Goal: Transaction & Acquisition: Purchase product/service

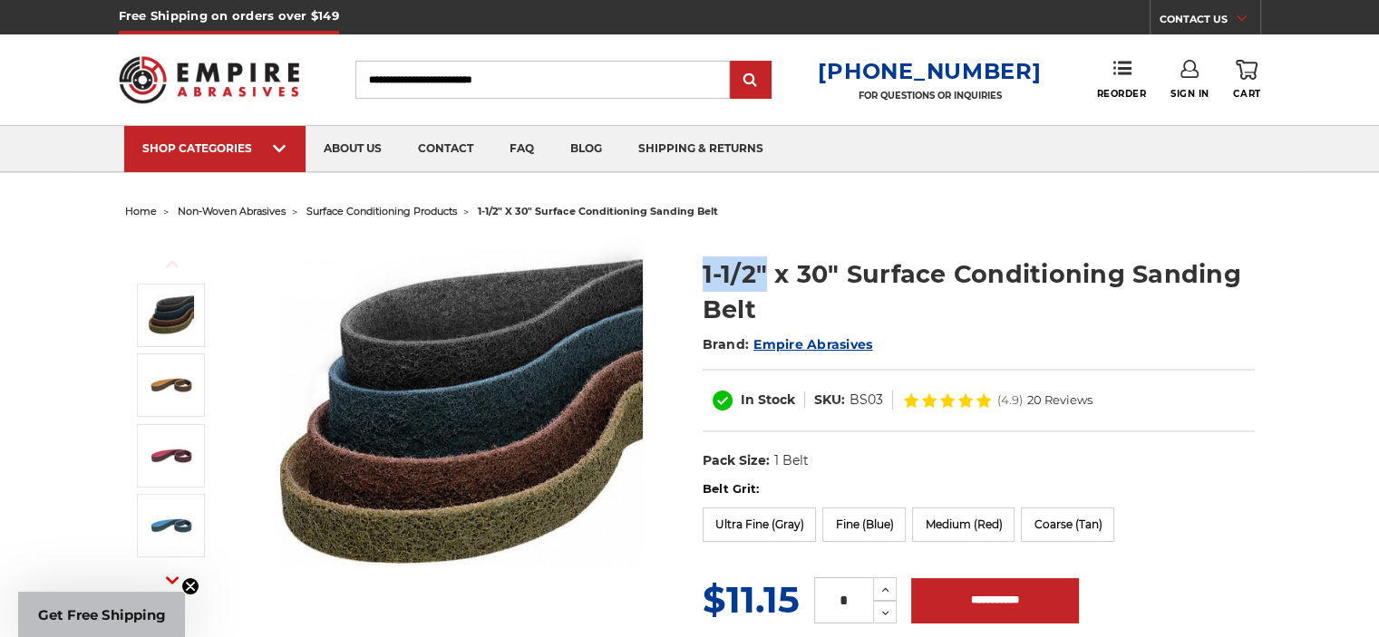
drag, startPoint x: 702, startPoint y: 266, endPoint x: 764, endPoint y: 265, distance: 61.7
click at [764, 265] on h1 "1-1/2" x 30" Surface Conditioning Sanding Belt" at bounding box center [979, 292] width 552 height 71
drag, startPoint x: 698, startPoint y: 268, endPoint x: 791, endPoint y: 251, distance: 94.1
click at [791, 251] on section "1-1/2" x 30" Surface Conditioning Sanding Belt Brand: Empire Abrasives In Stock…" at bounding box center [979, 359] width 578 height 243
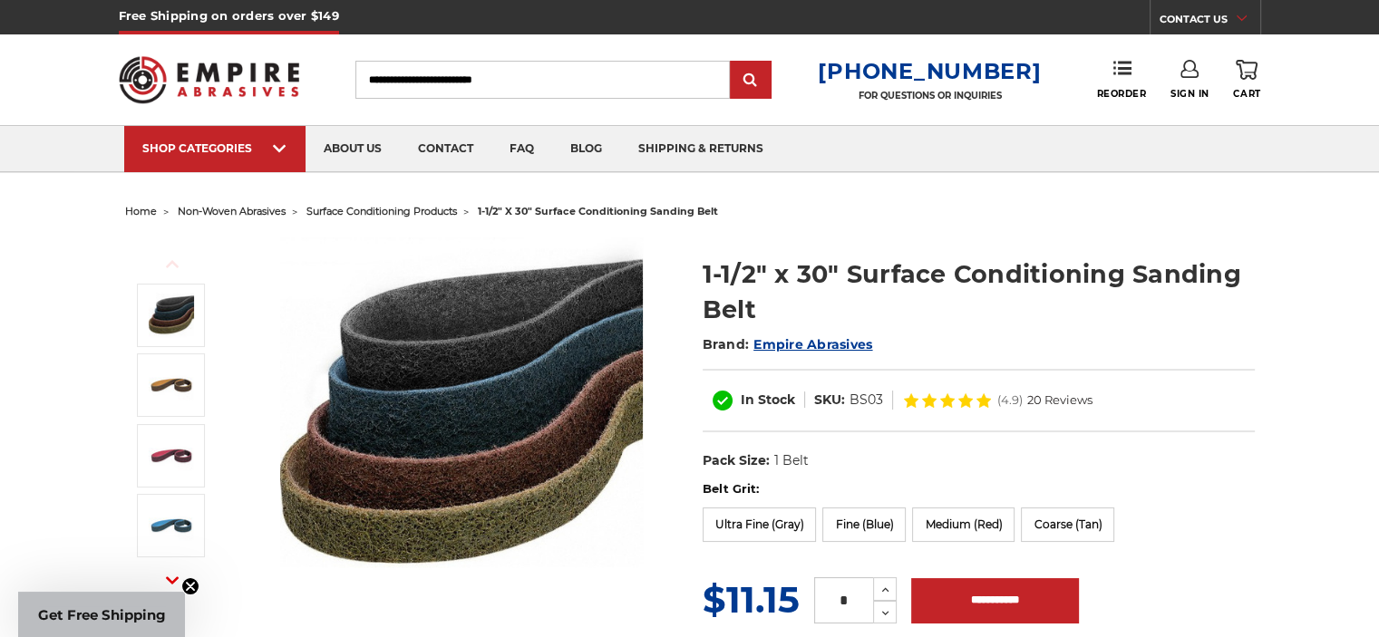
click at [794, 262] on h1 "1-1/2" x 30" Surface Conditioning Sanding Belt" at bounding box center [979, 292] width 552 height 71
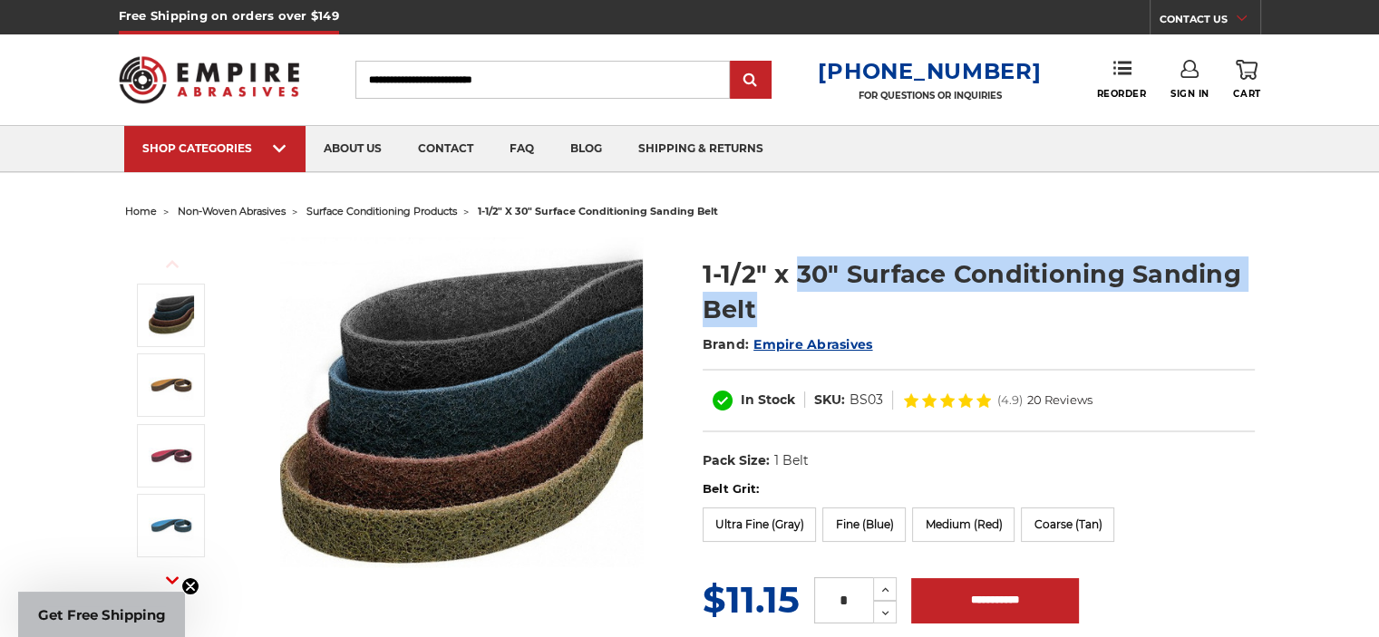
drag, startPoint x: 794, startPoint y: 262, endPoint x: 1179, endPoint y: 297, distance: 386.0
click at [1179, 297] on h1 "1-1/2" x 30" Surface Conditioning Sanding Belt" at bounding box center [979, 292] width 552 height 71
drag, startPoint x: 849, startPoint y: 269, endPoint x: 864, endPoint y: 319, distance: 52.2
click at [864, 319] on h1 "1-1/2" x 30" Surface Conditioning Sanding Belt" at bounding box center [979, 292] width 552 height 71
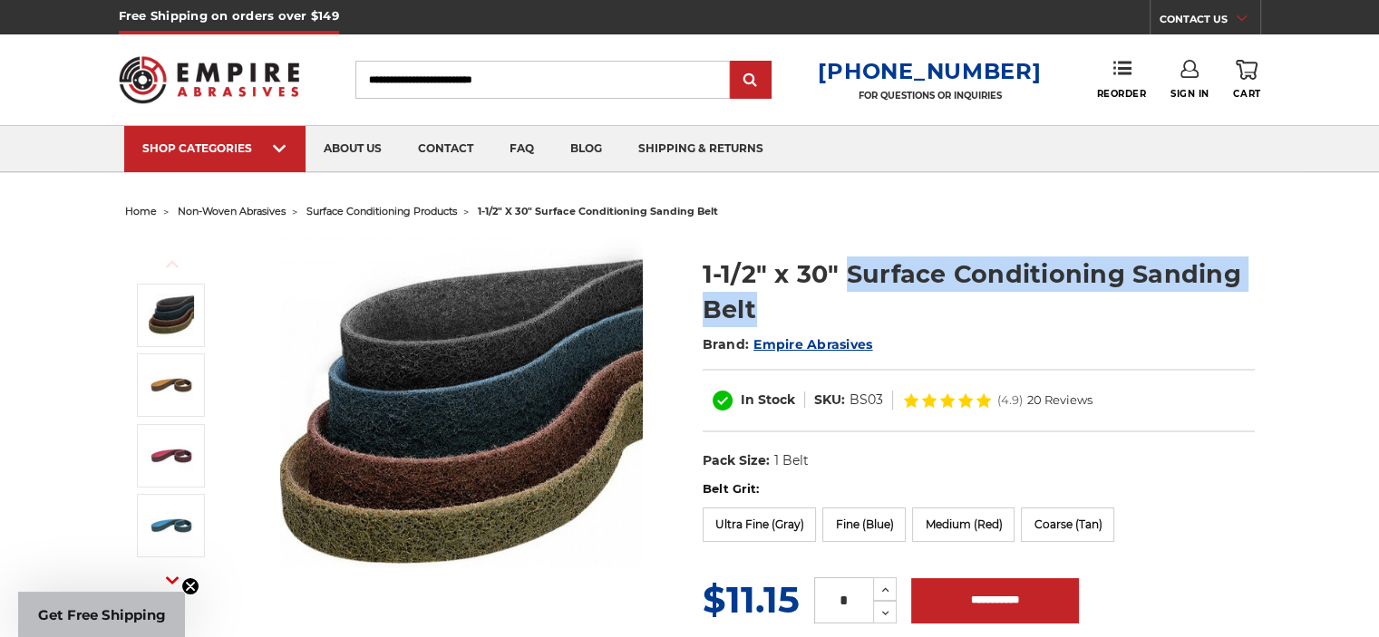
click at [846, 271] on h1 "1-1/2" x 30" Surface Conditioning Sanding Belt" at bounding box center [979, 292] width 552 height 71
drag, startPoint x: 846, startPoint y: 271, endPoint x: 854, endPoint y: 297, distance: 26.7
click at [854, 297] on h1 "1-1/2" x 30" Surface Conditioning Sanding Belt" at bounding box center [979, 292] width 552 height 71
